Goal: Navigation & Orientation: Find specific page/section

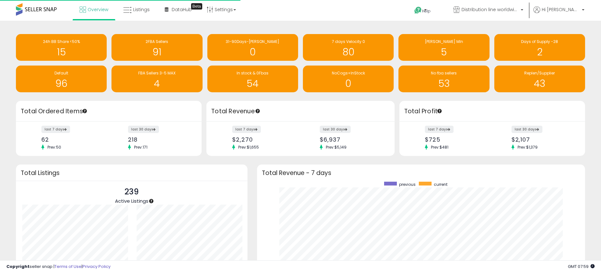
scroll to position [64, 114]
click at [499, 5] on link "Distribution line worldwide ([GEOGRAPHIC_DATA])" at bounding box center [489, 10] width 80 height 21
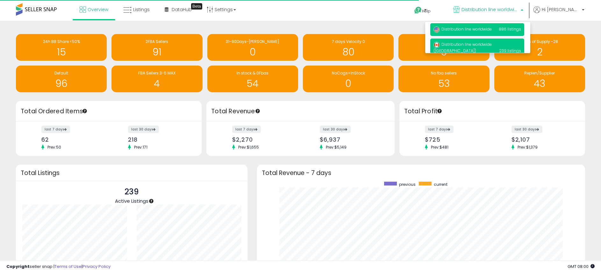
click at [484, 28] on span "Distribution line worldwide" at bounding box center [463, 28] width 58 height 5
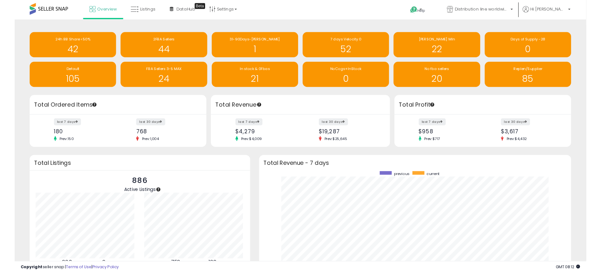
scroll to position [318460, 318265]
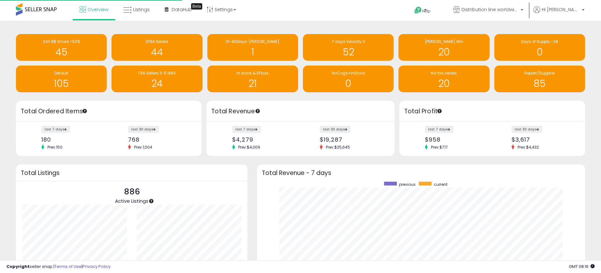
scroll to position [120, 315]
